Goal: Task Accomplishment & Management: Complete application form

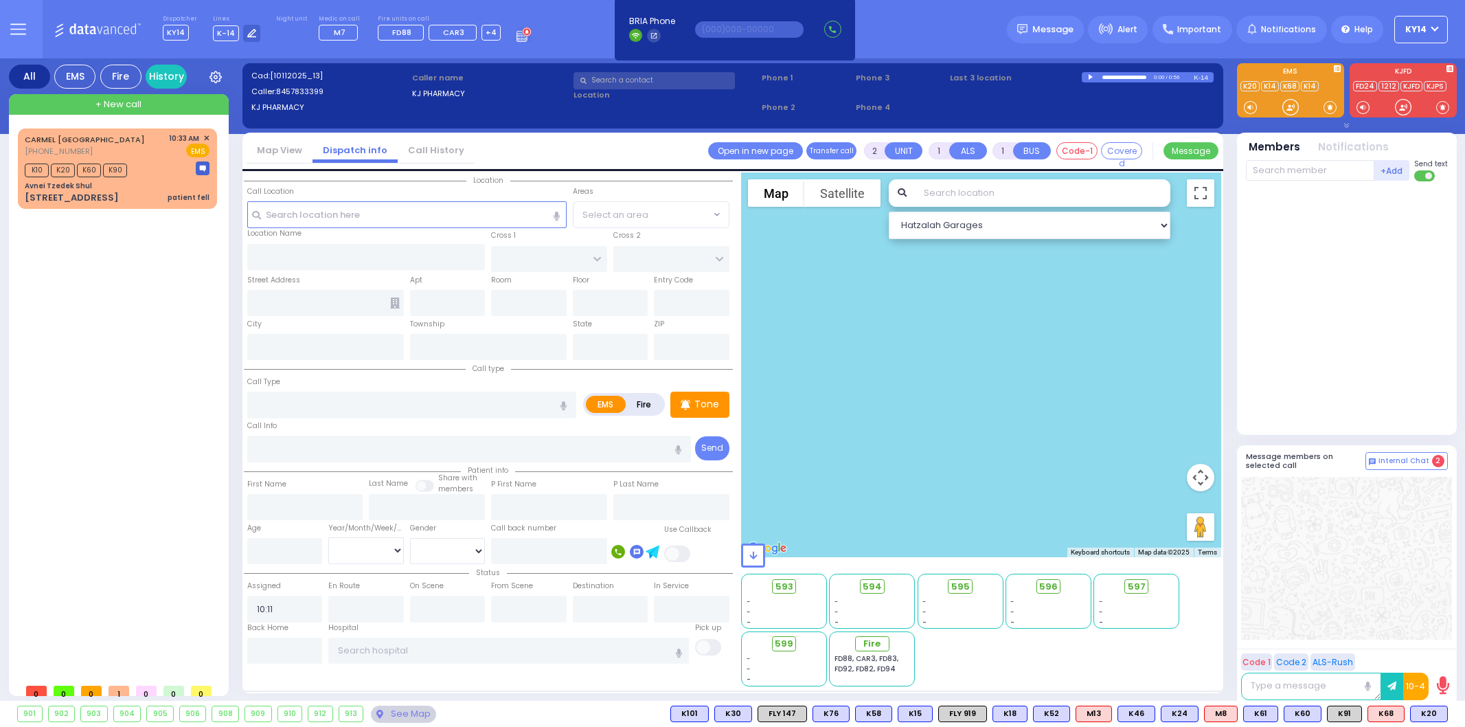
select select
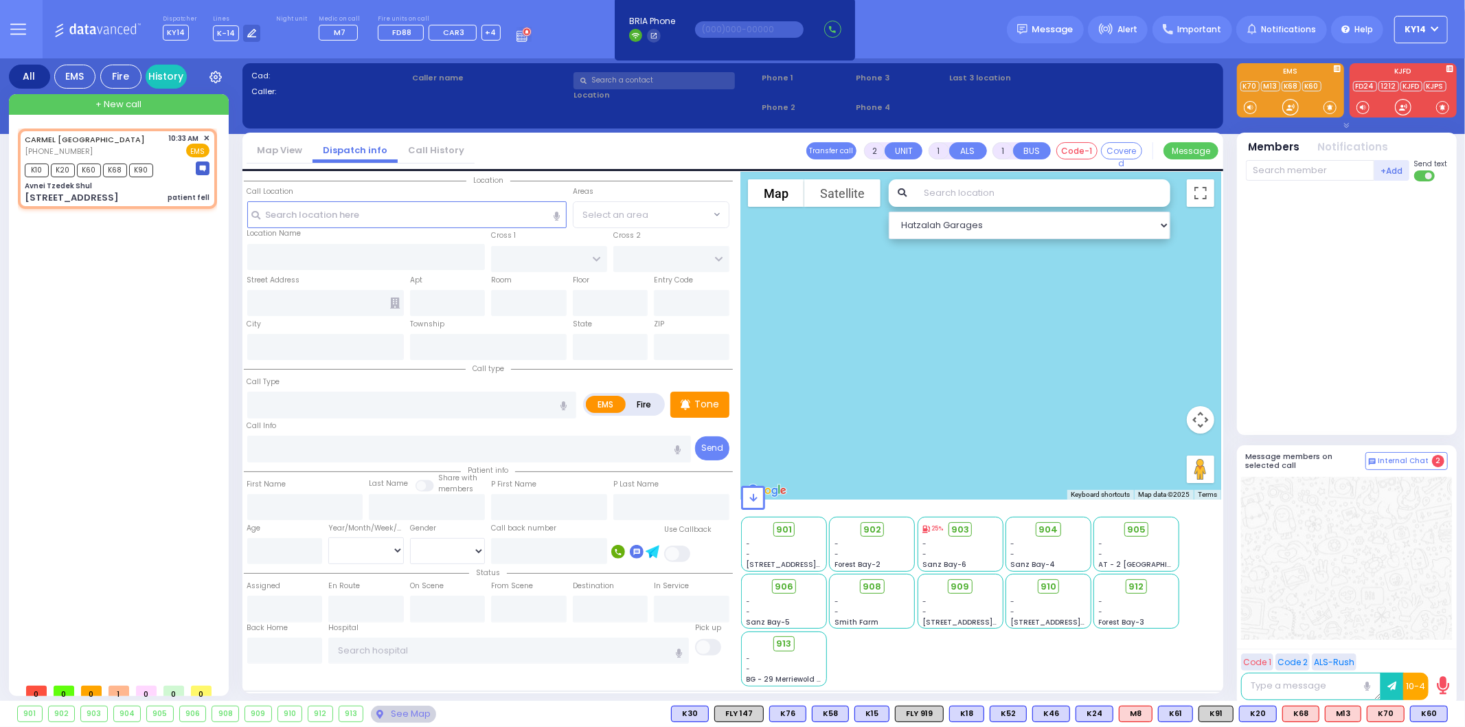
select select
type input "patient fell"
radio input "true"
select select
type input "10:33"
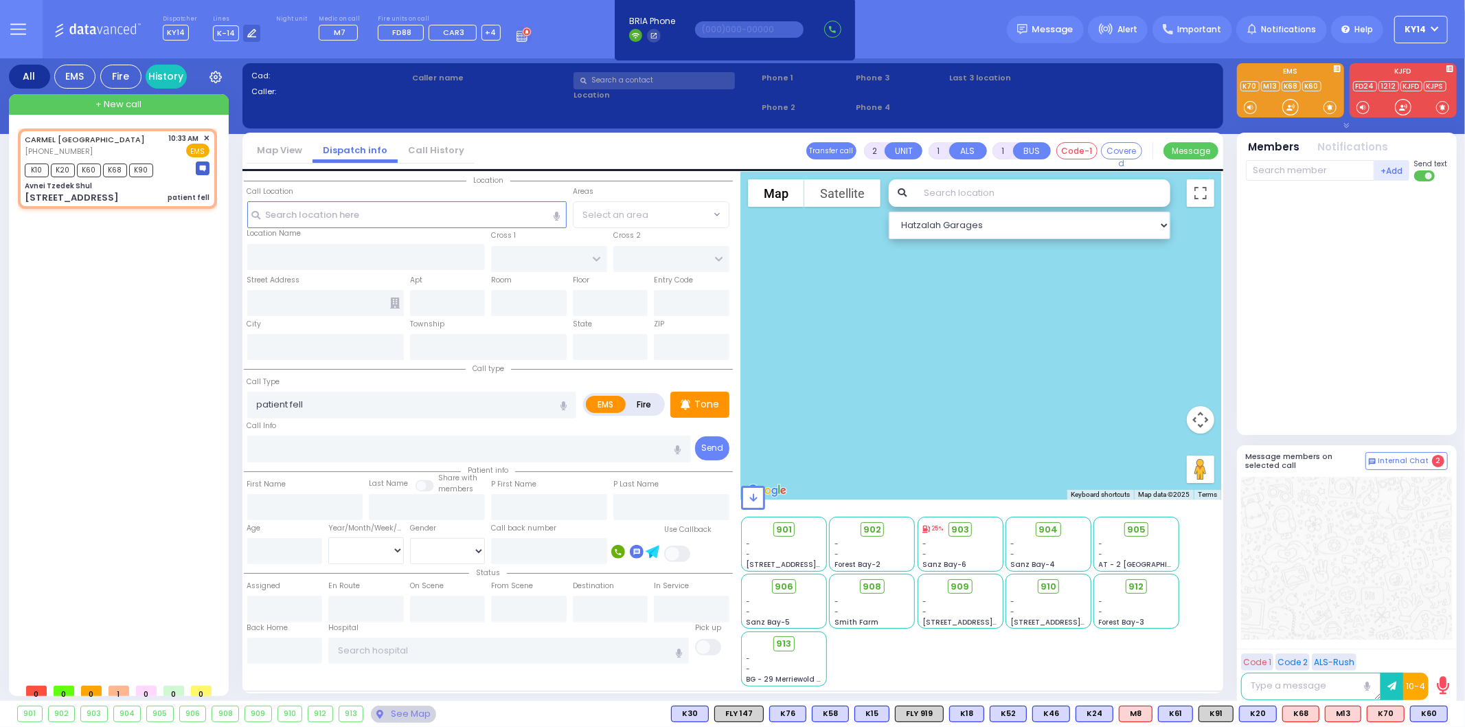
type input "10:34"
select select "Hatzalah Garages"
type input "Avnei Tzedek Shul"
type input "ANIPOLI DR"
type input "KRAKOW BLVD"
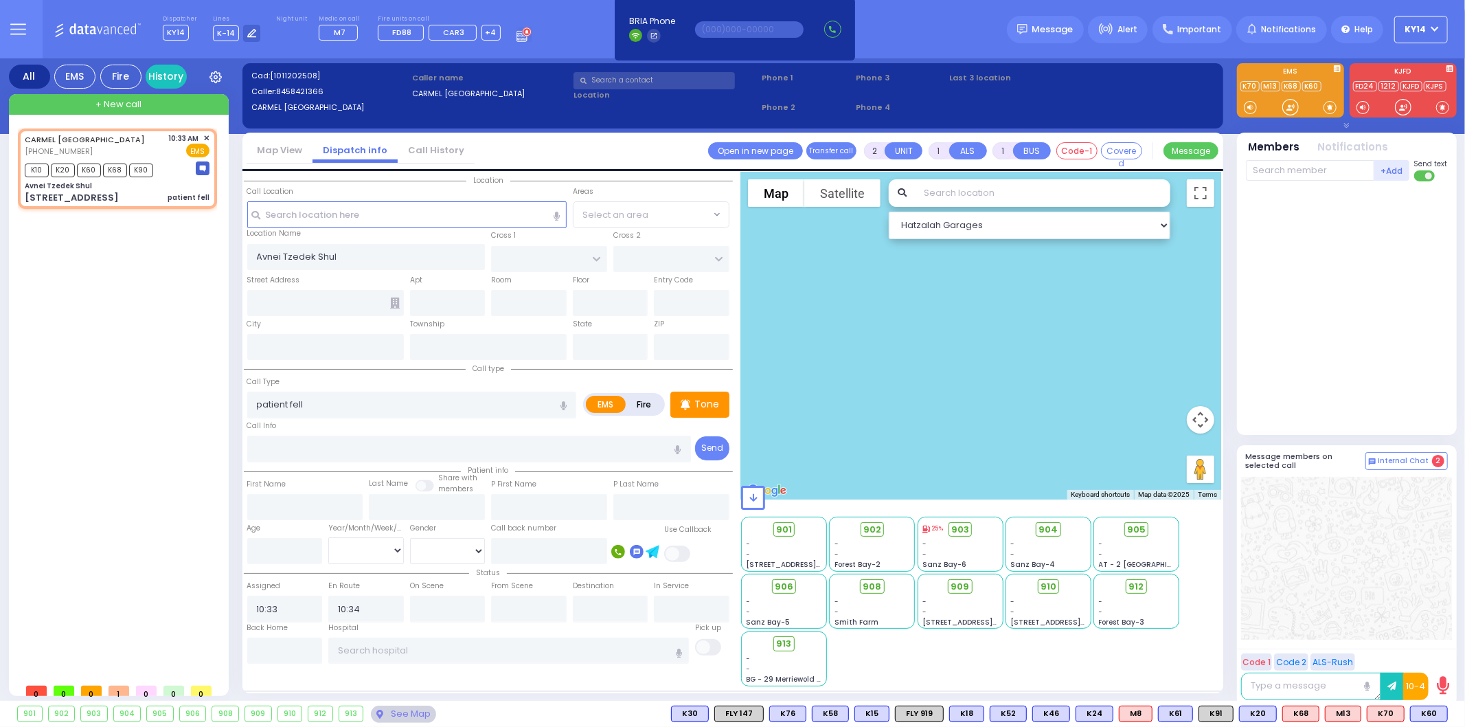
type input "[STREET_ADDRESS]"
type input "Kiryas Joel"
type input "New York"
type input "10950"
select select "ATZEI TAMURIM"
